Goal: Transaction & Acquisition: Book appointment/travel/reservation

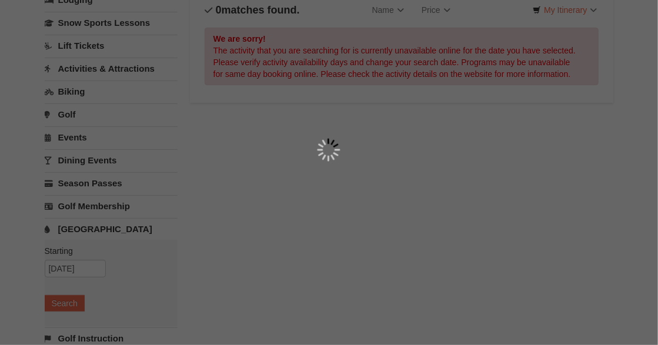
scroll to position [89, 0]
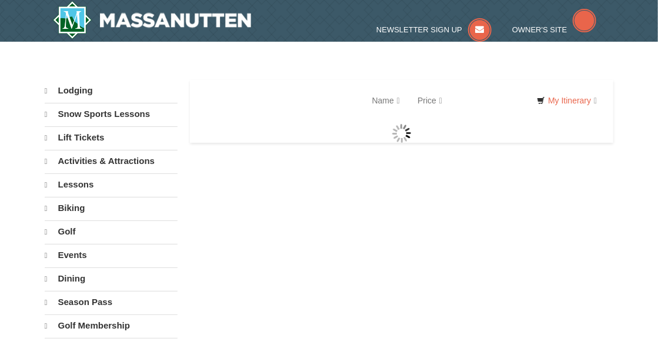
select select "10"
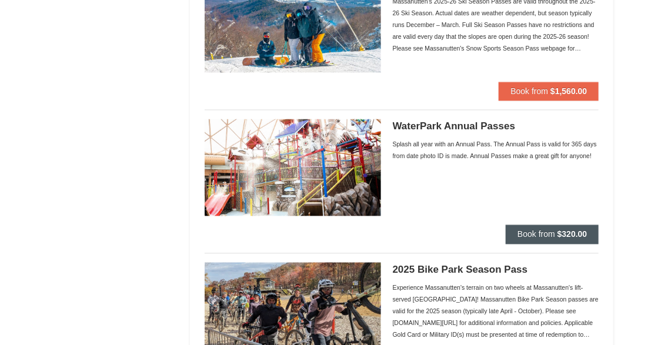
scroll to position [866, 0]
click at [521, 239] on button "Book from $320.00" at bounding box center [551, 233] width 93 height 19
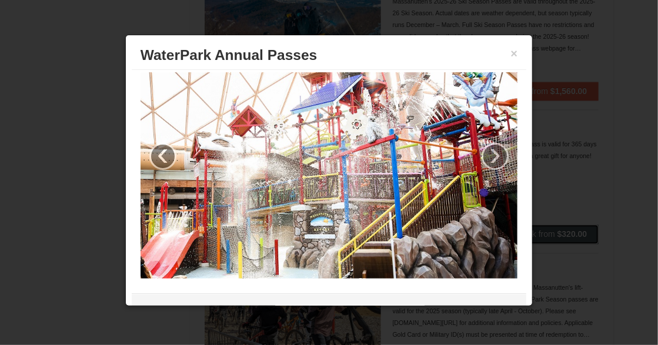
scroll to position [0, 0]
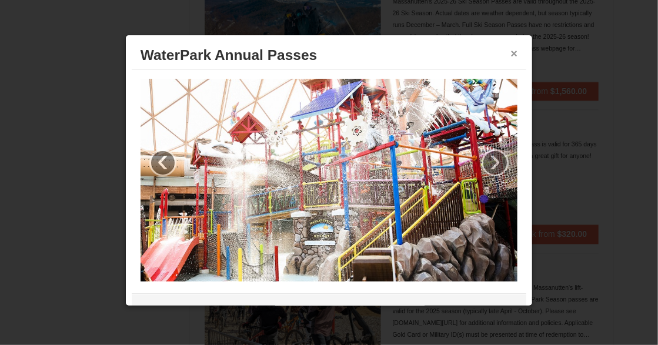
click at [511, 49] on button "×" at bounding box center [514, 54] width 7 height 12
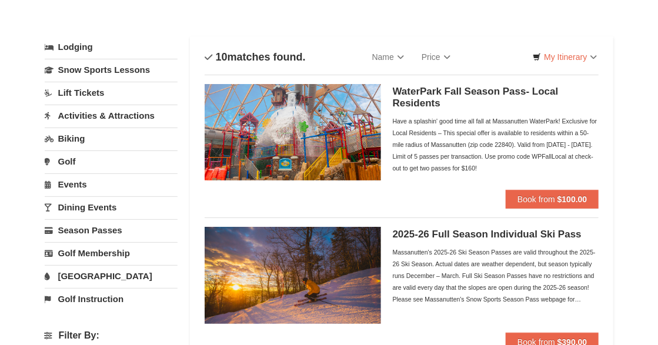
scroll to position [48, 0]
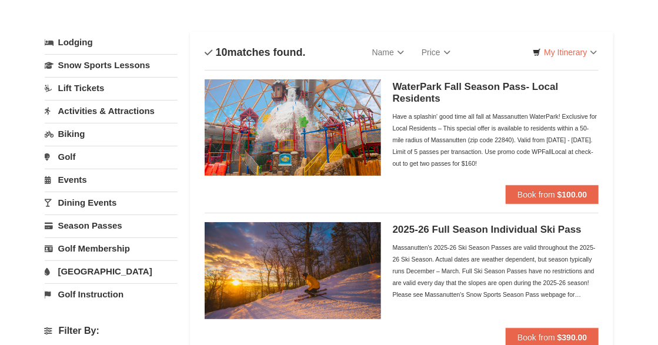
click at [85, 271] on link "[GEOGRAPHIC_DATA]" at bounding box center [111, 271] width 133 height 22
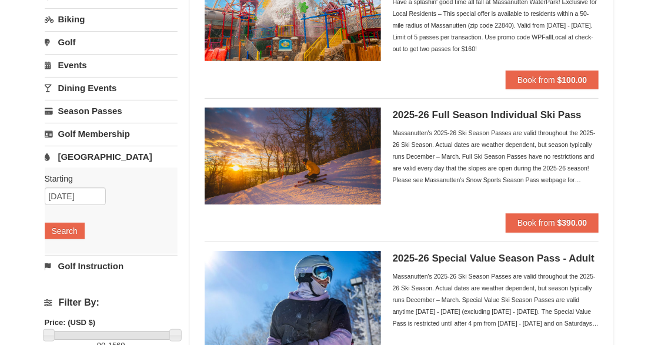
scroll to position [165, 0]
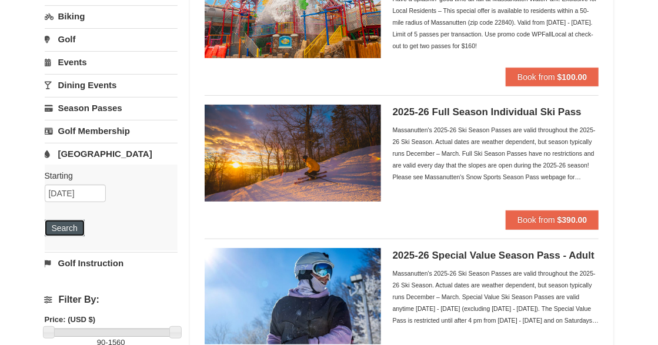
click at [66, 230] on button "Search" at bounding box center [65, 228] width 40 height 16
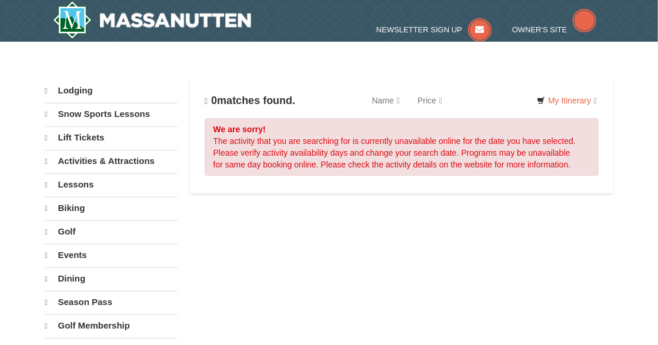
select select "10"
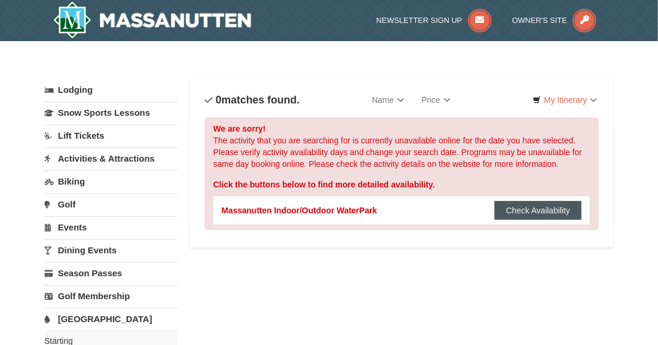
click at [521, 206] on button "Check Availability" at bounding box center [538, 210] width 88 height 19
